Goal: Find specific page/section: Find specific page/section

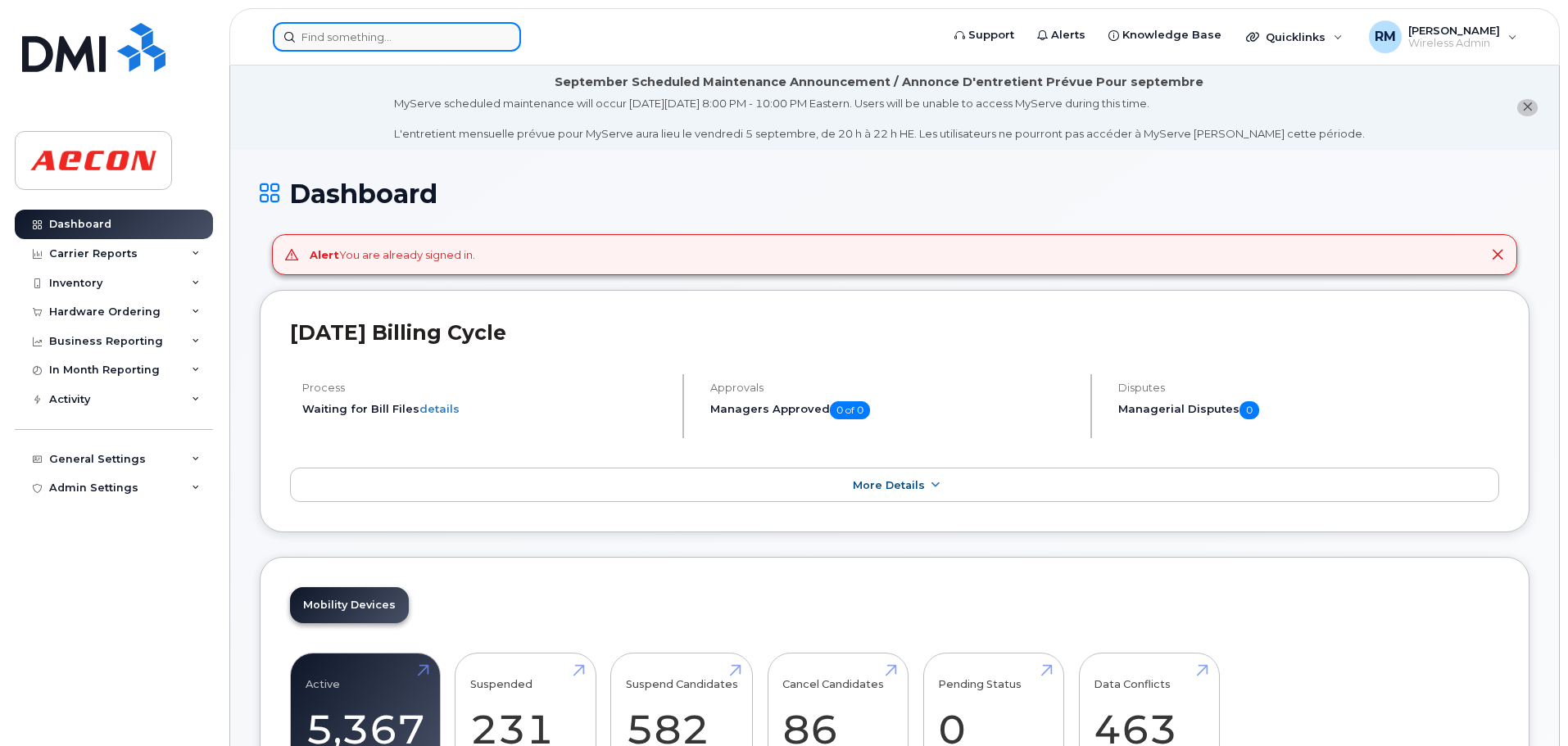
click at [345, 42] on input at bounding box center [396, 37] width 249 height 30
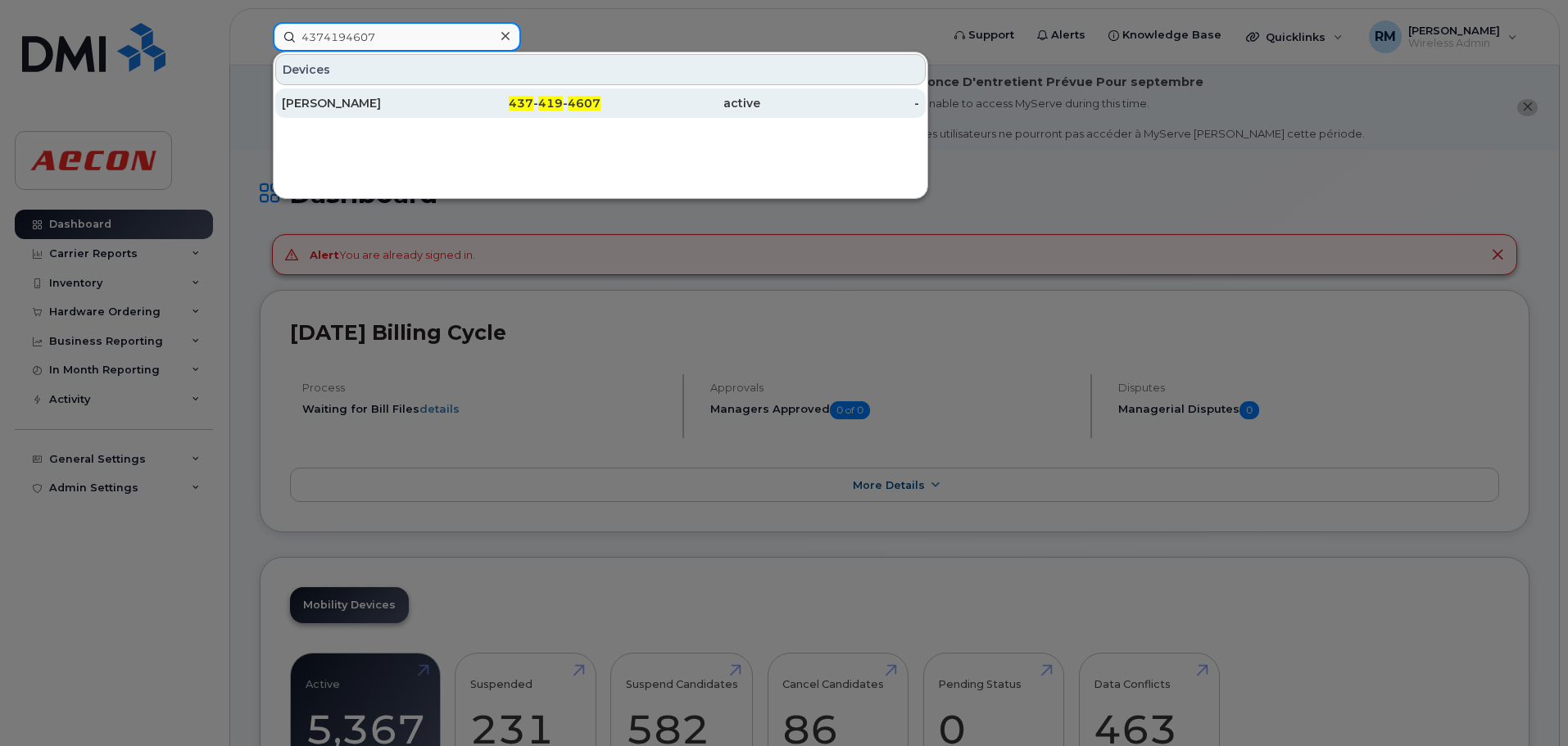
type input "4374194607"
click at [587, 111] on div "437 - 419 - 4607" at bounding box center [521, 103] width 159 height 17
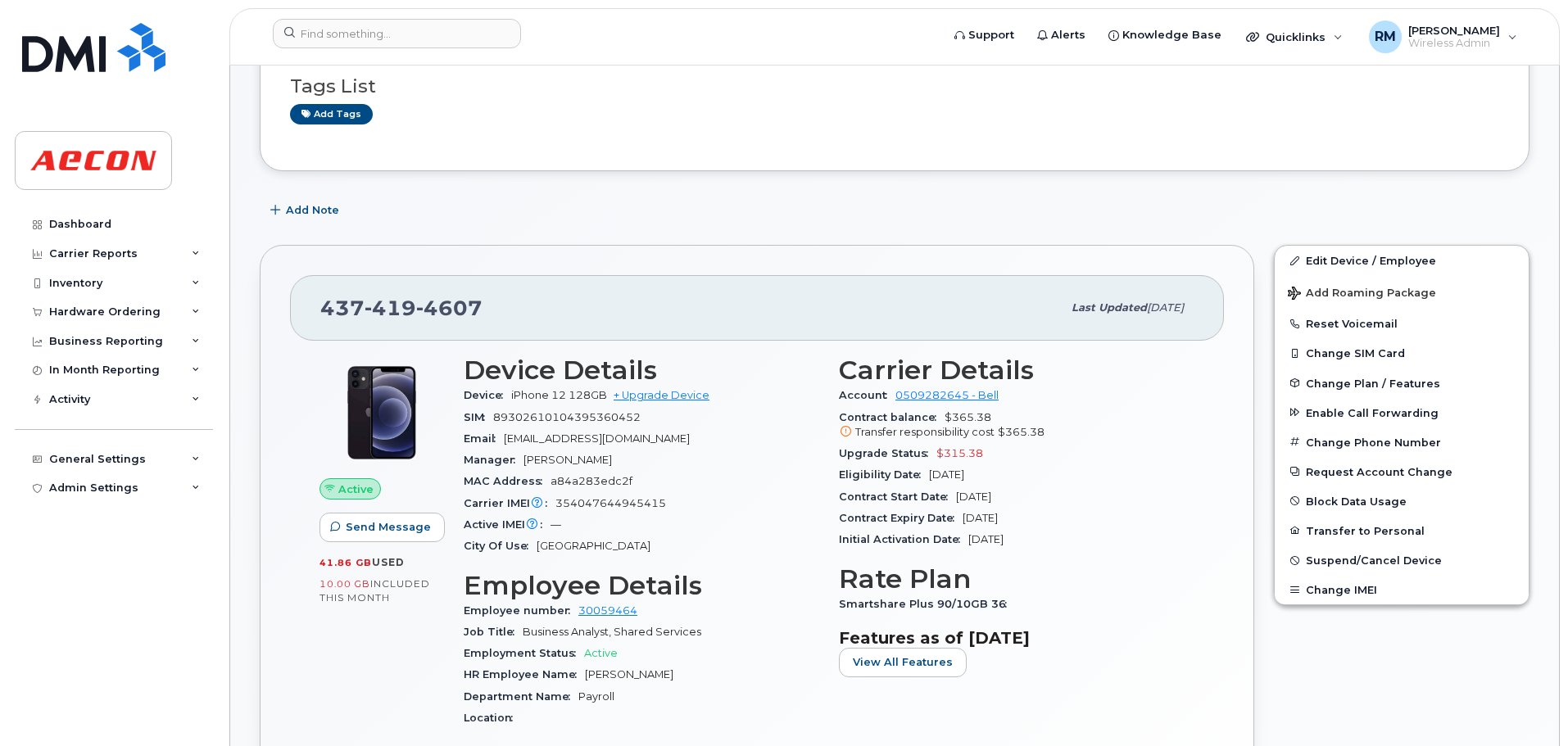
scroll to position [246, 0]
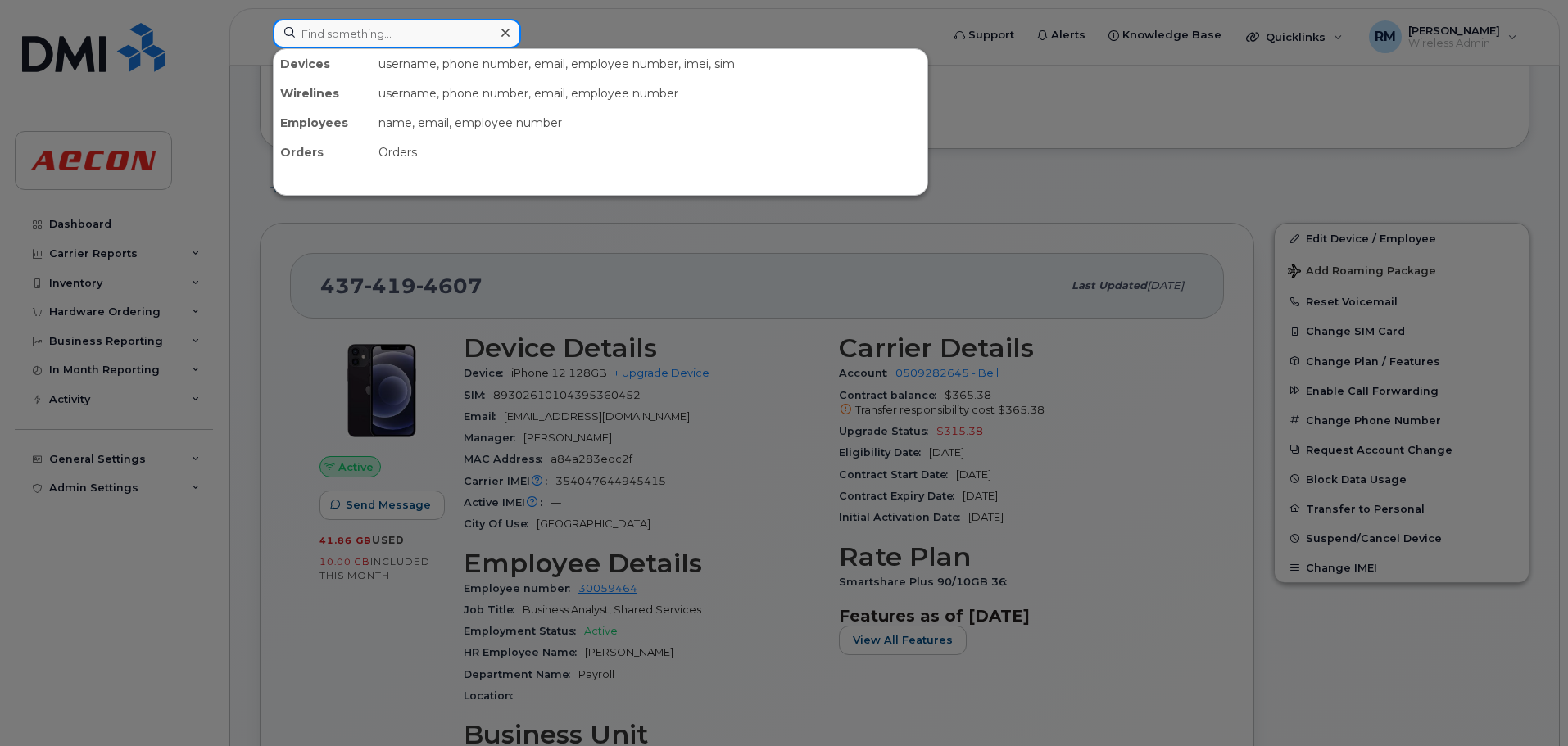
click at [388, 40] on input at bounding box center [396, 34] width 249 height 30
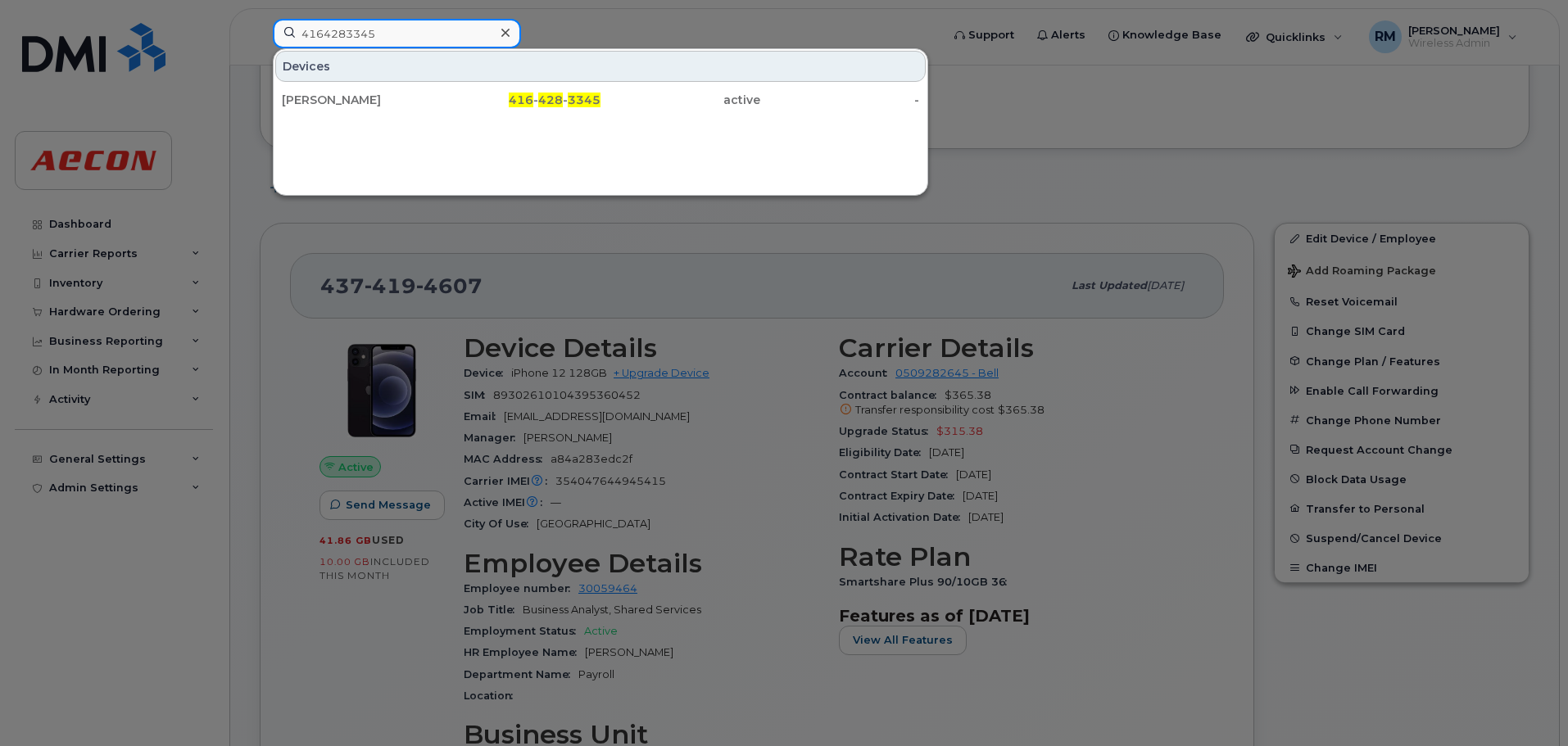
type input "4164283345"
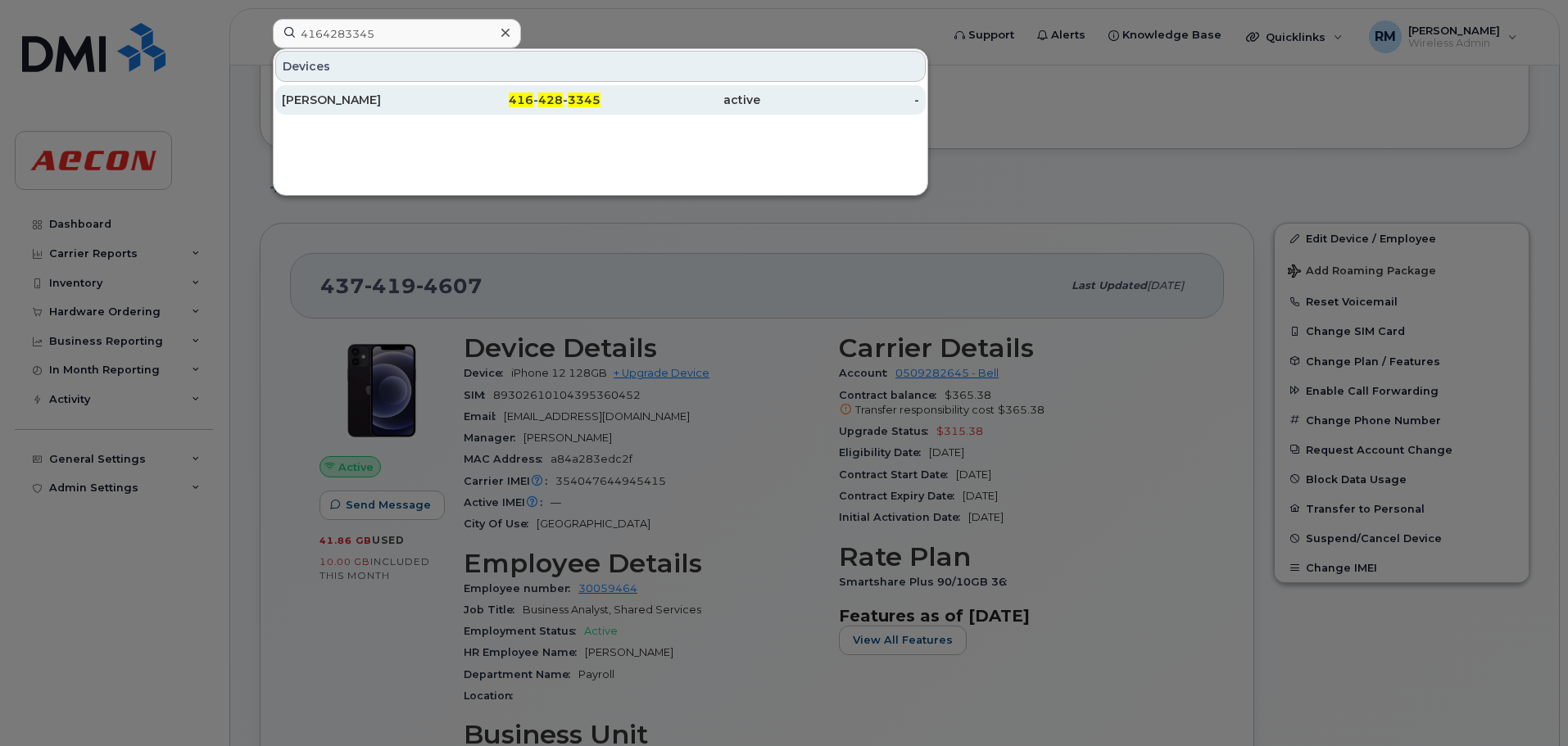
click at [541, 87] on div "416 - 428 - 3345" at bounding box center [521, 100] width 159 height 30
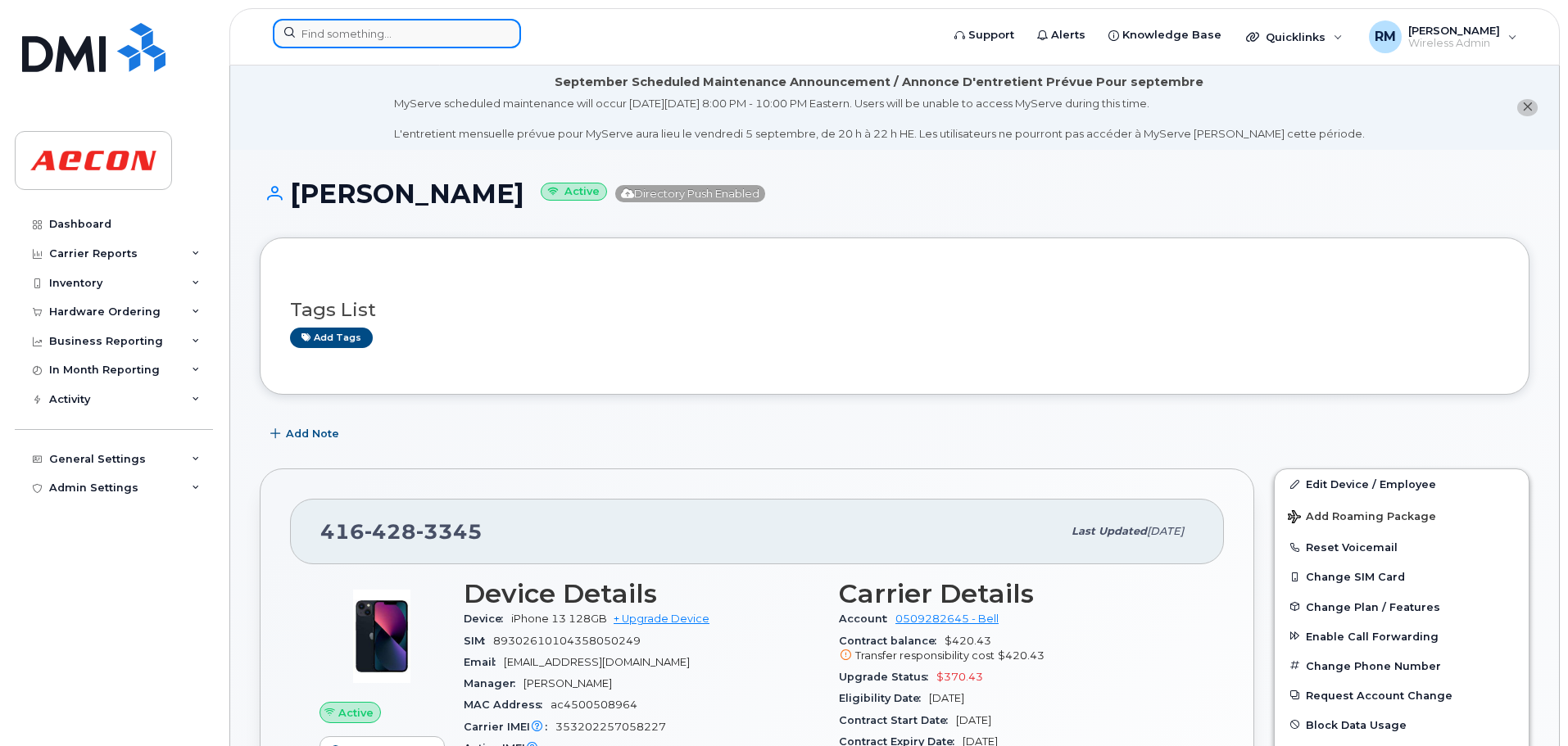
drag, startPoint x: 352, startPoint y: 36, endPoint x: 467, endPoint y: 45, distance: 115.4
click at [354, 36] on input at bounding box center [396, 34] width 249 height 30
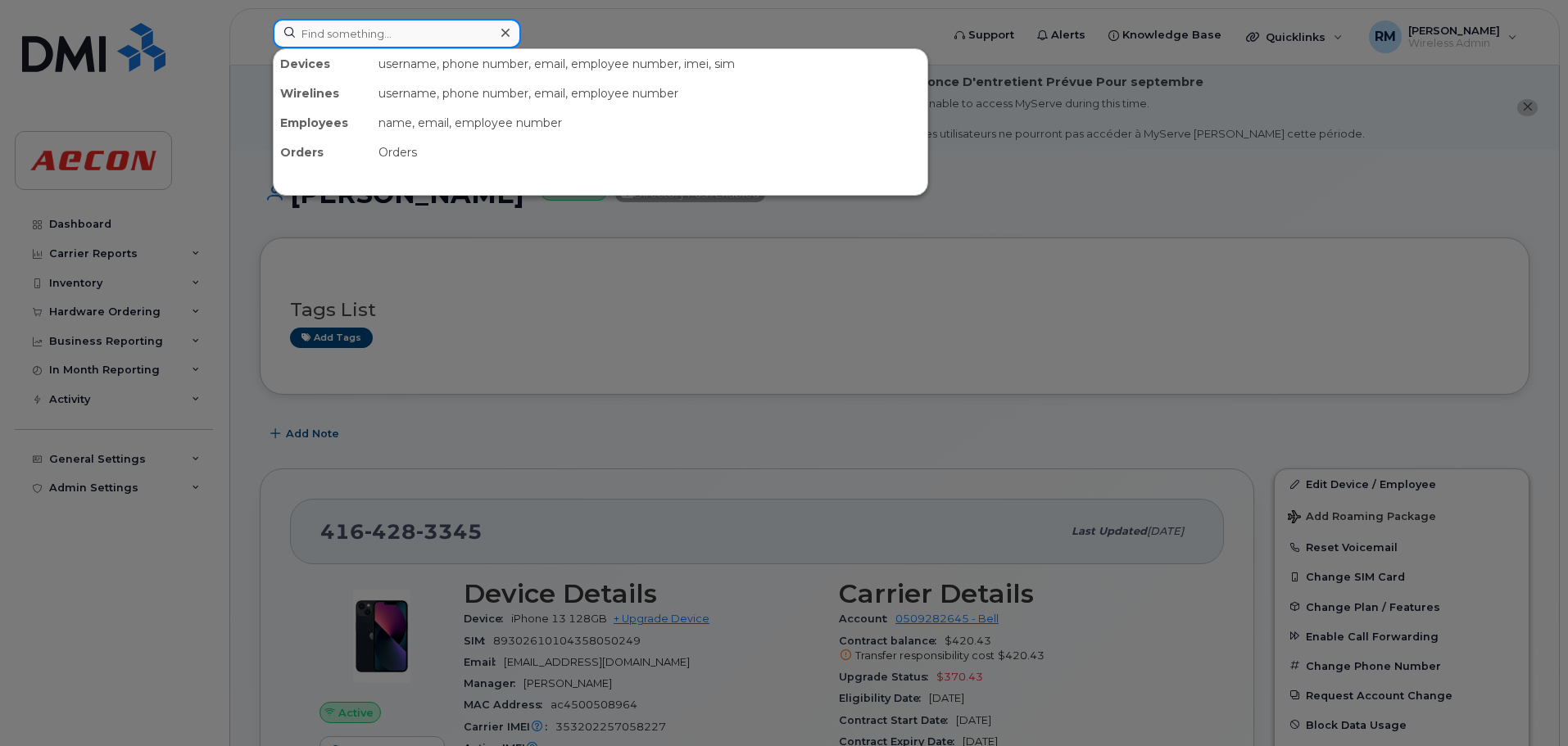
click at [375, 31] on input at bounding box center [396, 34] width 249 height 30
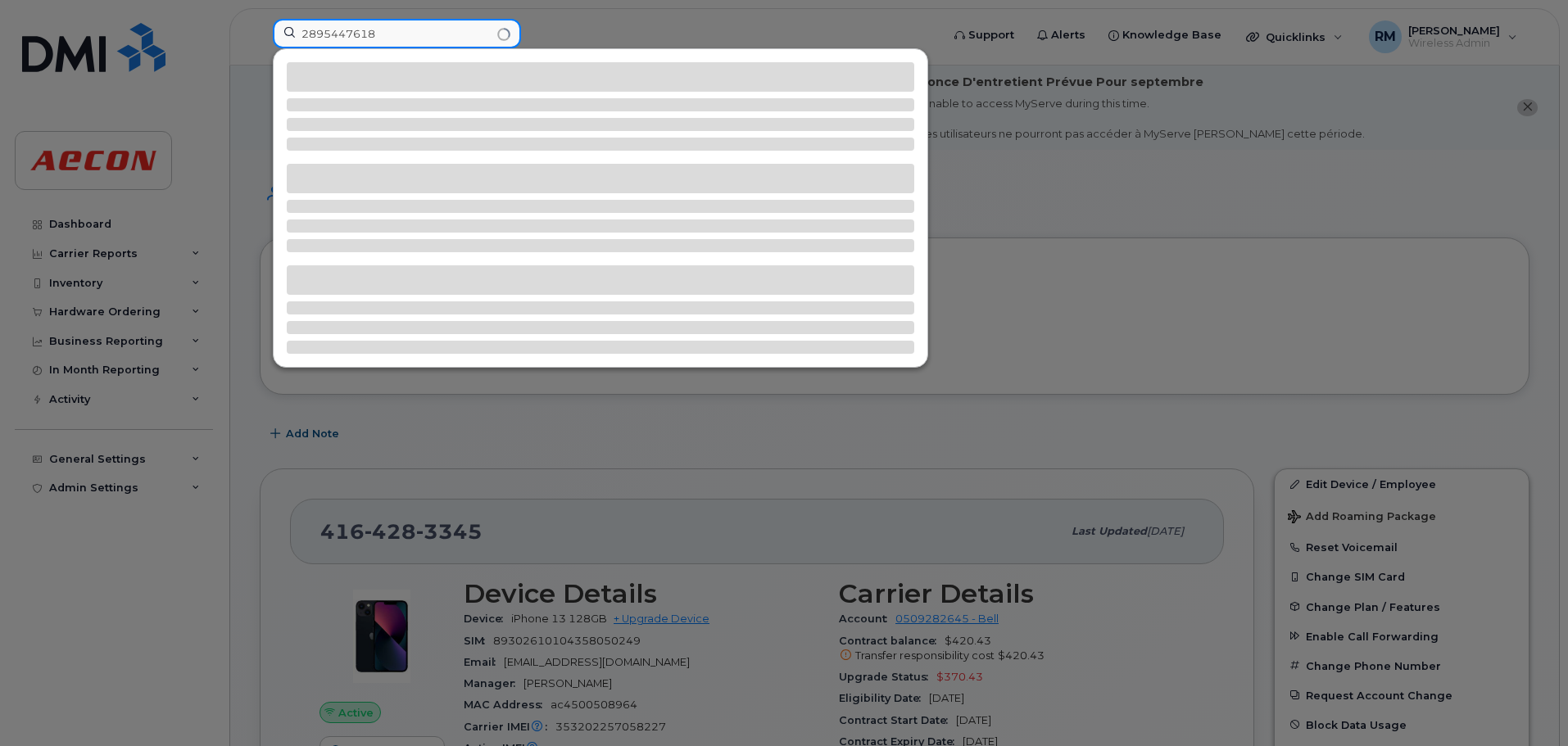
type input "2895447618"
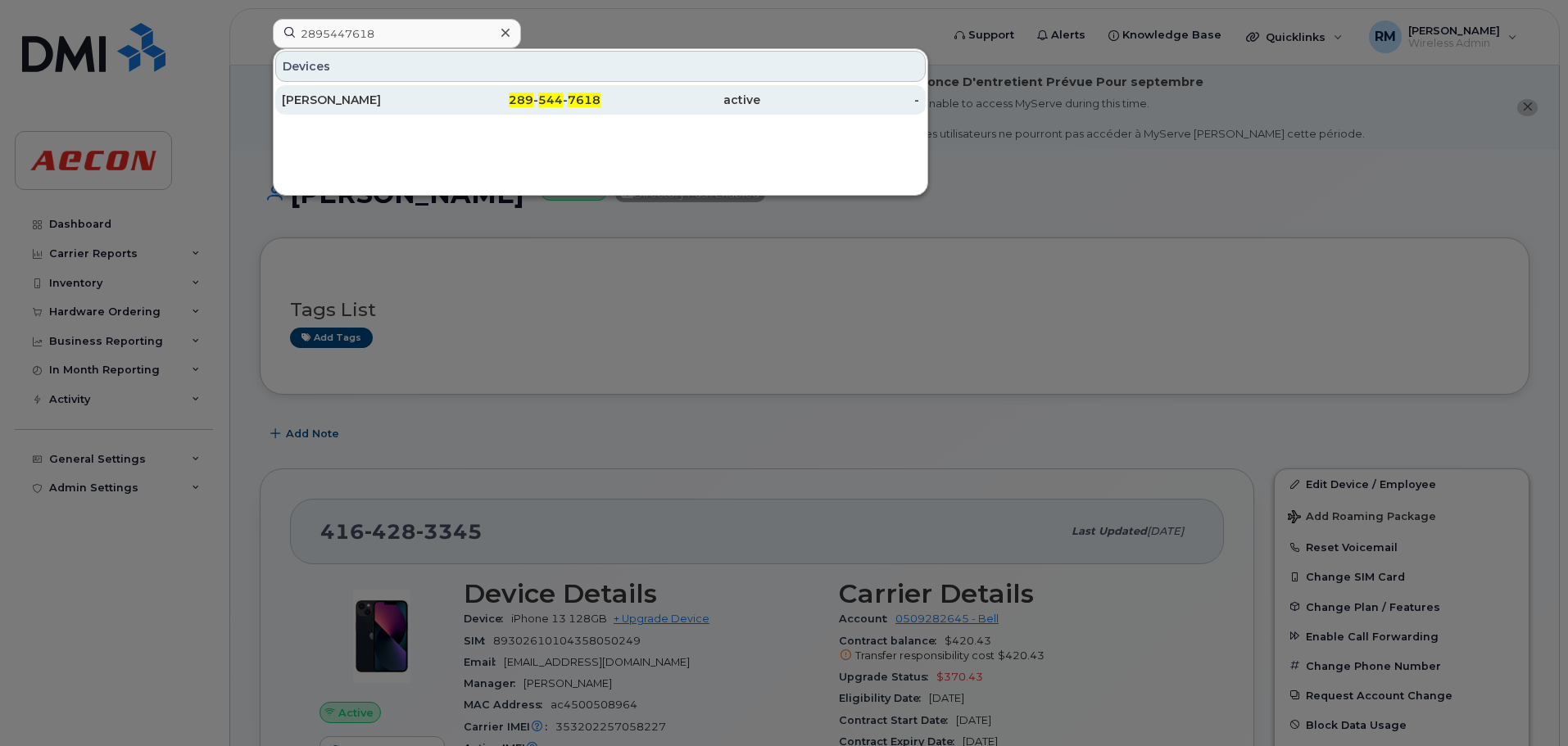
click at [531, 102] on span "289" at bounding box center [521, 99] width 25 height 15
